Goal: Check status: Check status

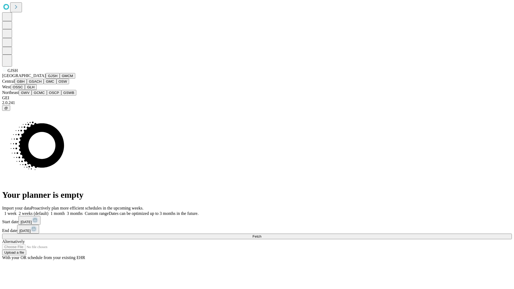
click at [46, 79] on button "GJSH" at bounding box center [53, 76] width 14 height 6
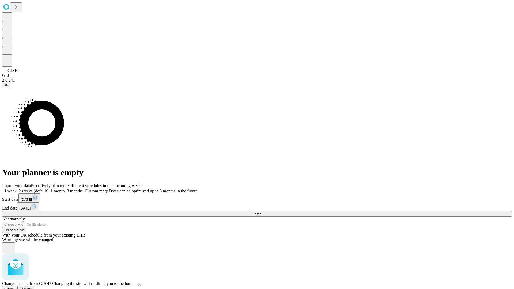
click at [32, 287] on span "Confirm" at bounding box center [26, 289] width 13 height 4
click at [65, 189] on label "1 month" at bounding box center [56, 191] width 16 height 5
click at [261, 212] on span "Fetch" at bounding box center [257, 214] width 9 height 4
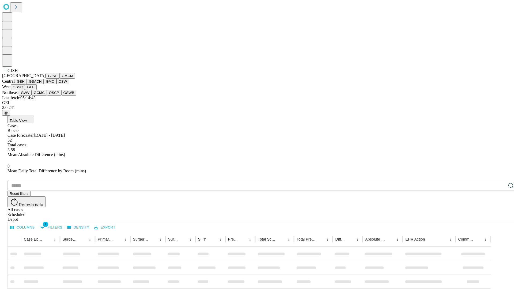
click at [60, 79] on button "GMCM" at bounding box center [68, 76] width 16 height 6
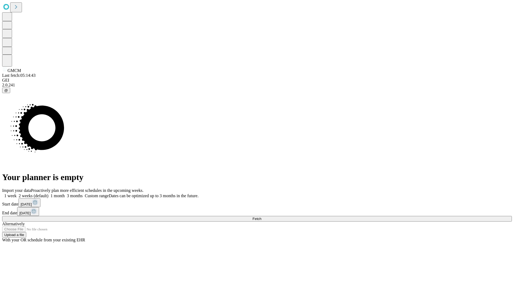
click at [65, 194] on label "1 month" at bounding box center [56, 196] width 16 height 5
click at [261, 217] on span "Fetch" at bounding box center [257, 219] width 9 height 4
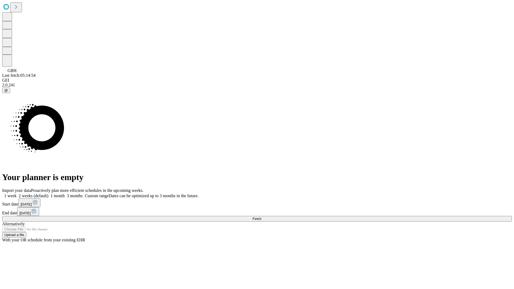
click at [65, 194] on label "1 month" at bounding box center [56, 196] width 16 height 5
click at [261, 217] on span "Fetch" at bounding box center [257, 219] width 9 height 4
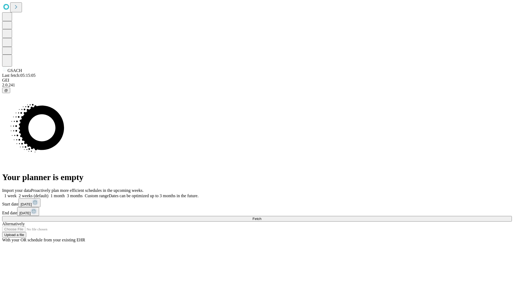
click at [65, 194] on label "1 month" at bounding box center [56, 196] width 16 height 5
click at [261, 217] on span "Fetch" at bounding box center [257, 219] width 9 height 4
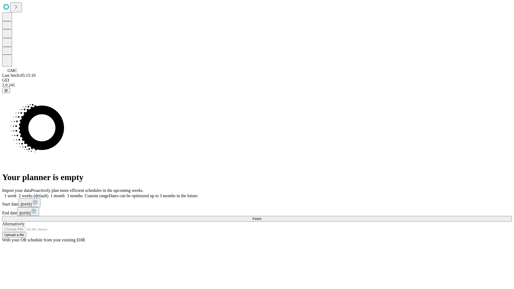
click at [65, 194] on label "1 month" at bounding box center [56, 196] width 16 height 5
click at [261, 217] on span "Fetch" at bounding box center [257, 219] width 9 height 4
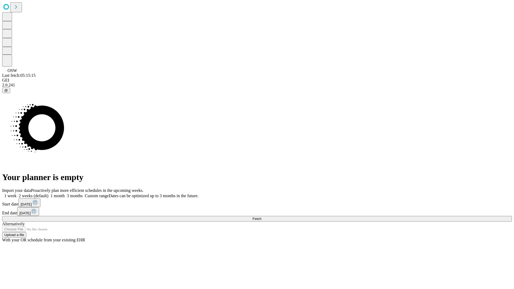
click at [65, 194] on label "1 month" at bounding box center [56, 196] width 16 height 5
click at [261, 217] on span "Fetch" at bounding box center [257, 219] width 9 height 4
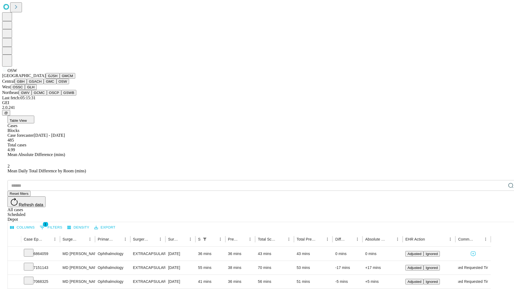
click at [25, 90] on button "OSSC" at bounding box center [18, 87] width 14 height 6
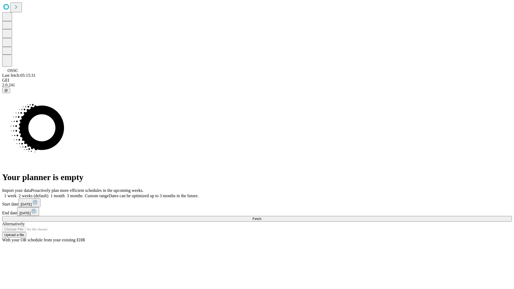
click at [65, 194] on label "1 month" at bounding box center [56, 196] width 16 height 5
click at [261, 217] on span "Fetch" at bounding box center [257, 219] width 9 height 4
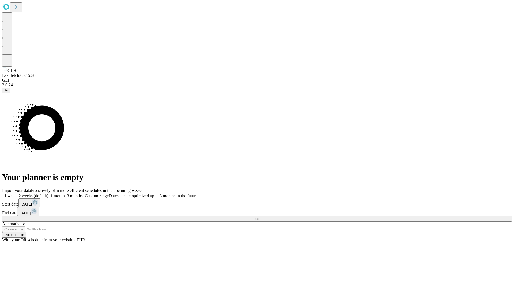
click at [65, 194] on label "1 month" at bounding box center [56, 196] width 16 height 5
click at [261, 217] on span "Fetch" at bounding box center [257, 219] width 9 height 4
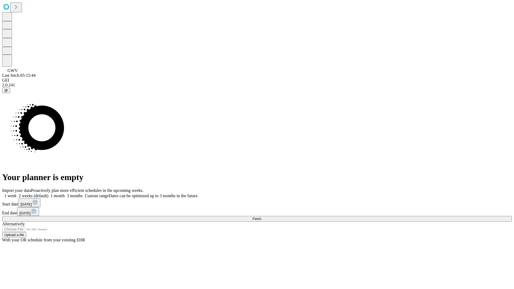
click at [65, 194] on label "1 month" at bounding box center [56, 196] width 16 height 5
click at [261, 217] on span "Fetch" at bounding box center [257, 219] width 9 height 4
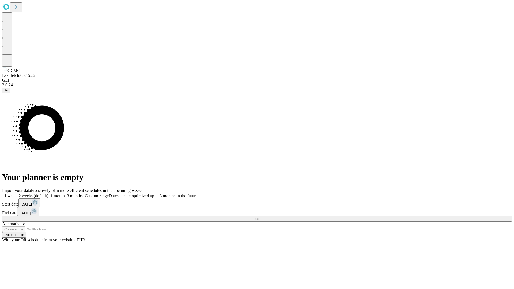
click at [65, 194] on label "1 month" at bounding box center [56, 196] width 16 height 5
click at [261, 217] on span "Fetch" at bounding box center [257, 219] width 9 height 4
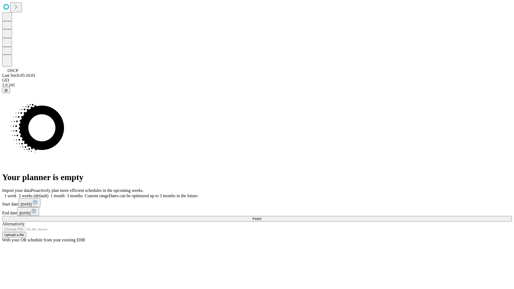
click at [65, 194] on label "1 month" at bounding box center [56, 196] width 16 height 5
click at [261, 217] on span "Fetch" at bounding box center [257, 219] width 9 height 4
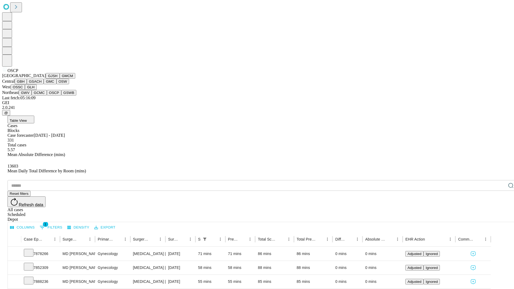
click at [61, 96] on button "GSWB" at bounding box center [68, 93] width 15 height 6
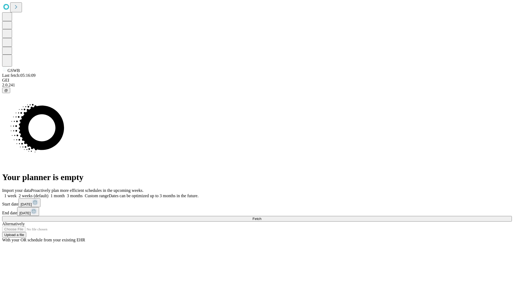
click at [261, 217] on span "Fetch" at bounding box center [257, 219] width 9 height 4
